Goal: Answer question/provide support: Answer question/provide support

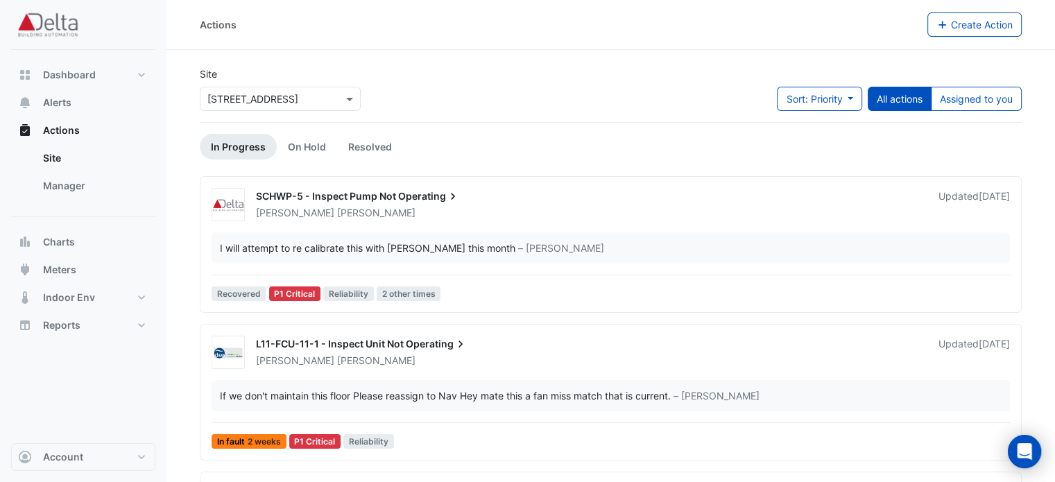
click at [520, 199] on div "SCHWP-5 - Inspect Pump Not Operating" at bounding box center [589, 197] width 666 height 17
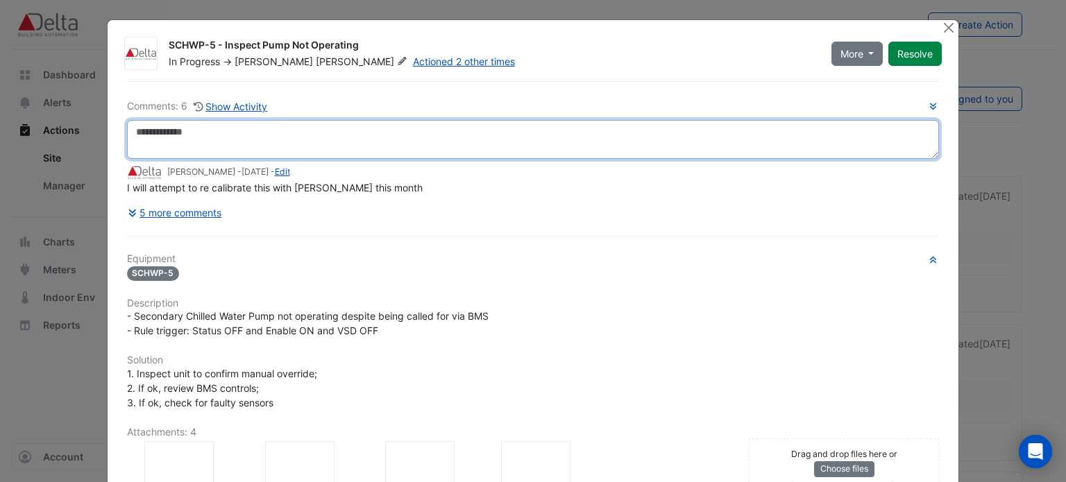
click at [235, 147] on textarea at bounding box center [533, 139] width 812 height 39
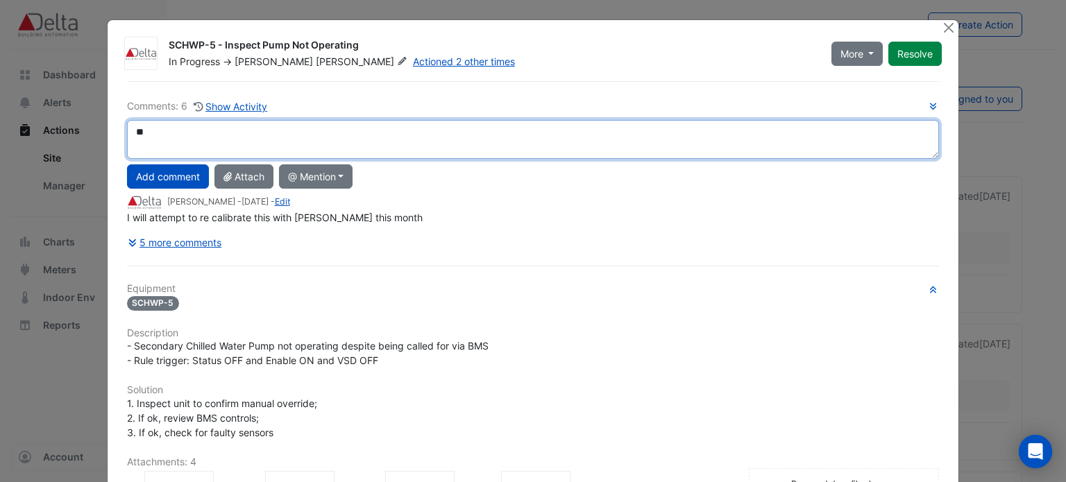
type textarea "*"
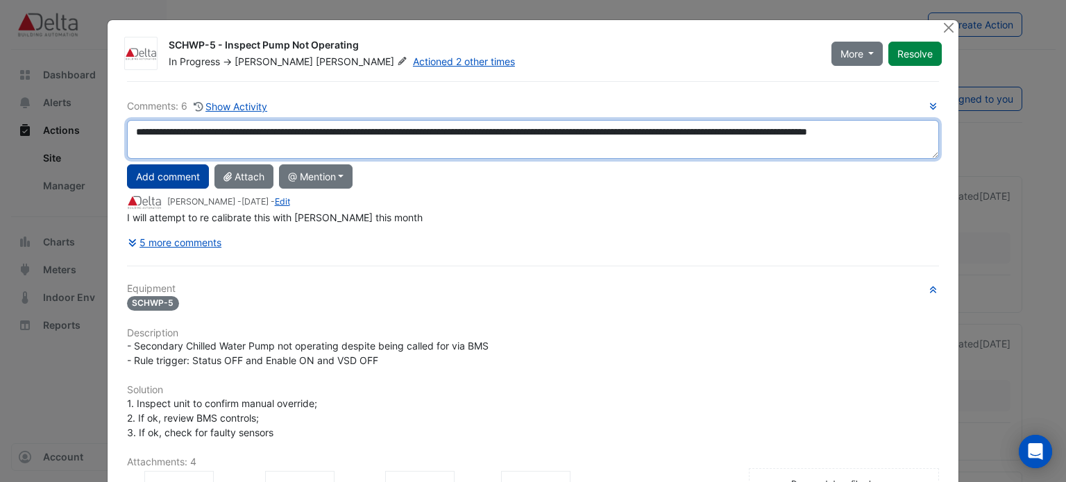
type textarea "**********"
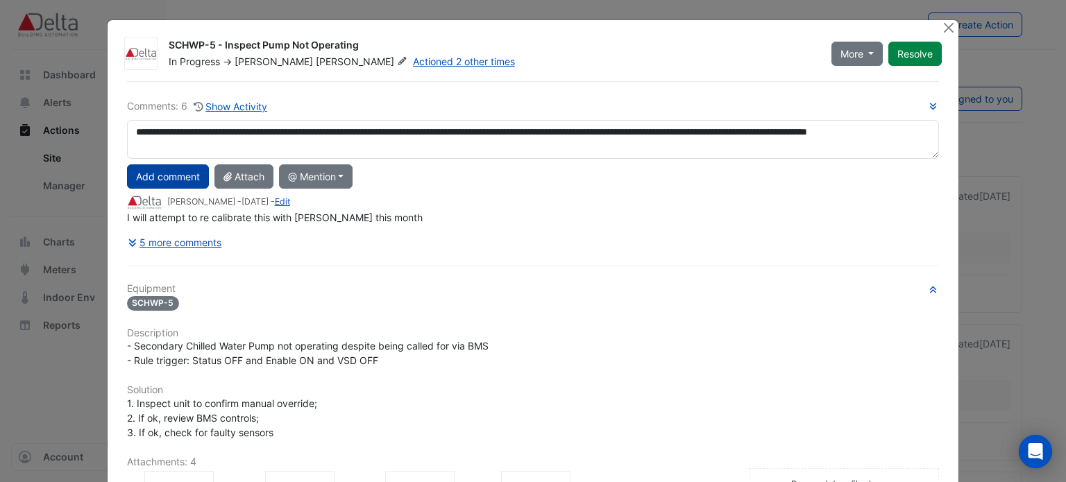
click at [155, 174] on button "Add comment" at bounding box center [168, 176] width 82 height 24
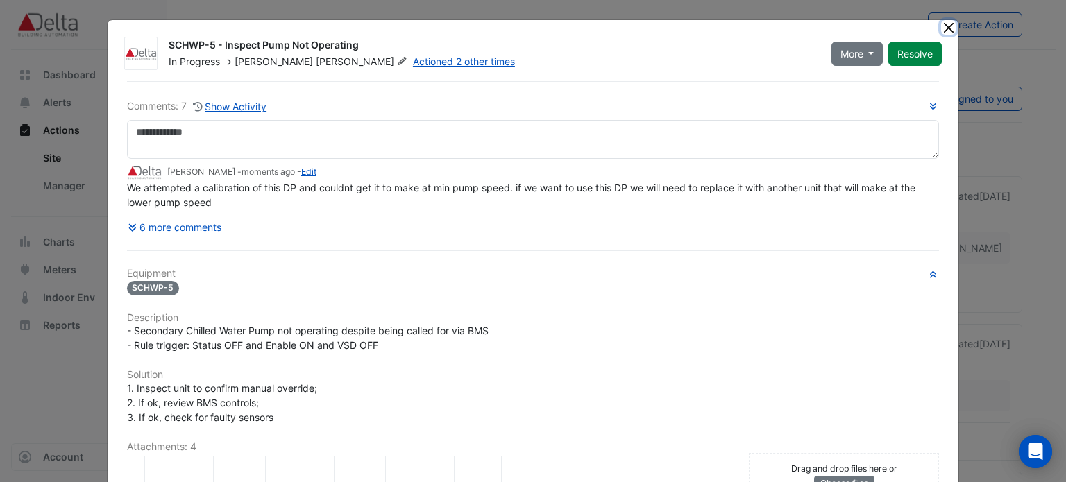
click at [946, 24] on button "Close" at bounding box center [948, 27] width 15 height 15
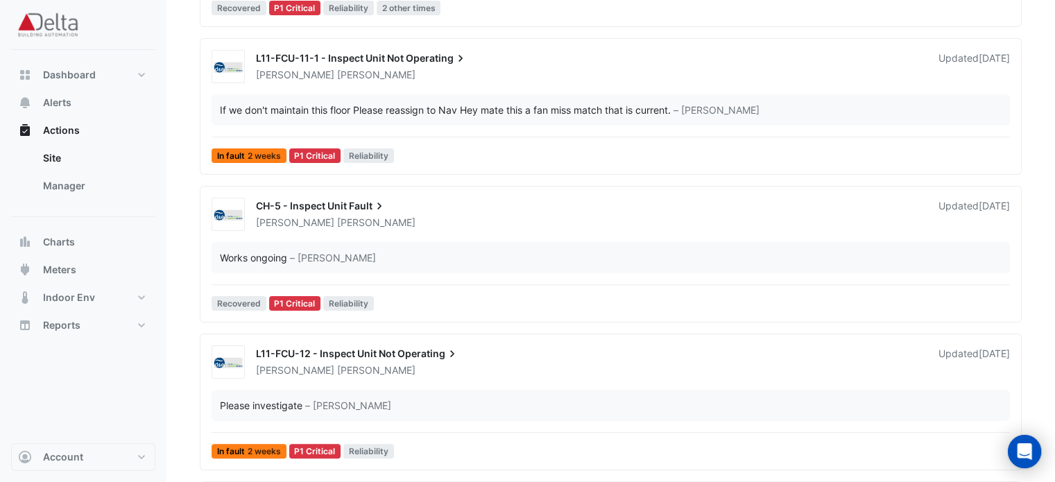
scroll to position [278, 0]
